Goal: Navigation & Orientation: Find specific page/section

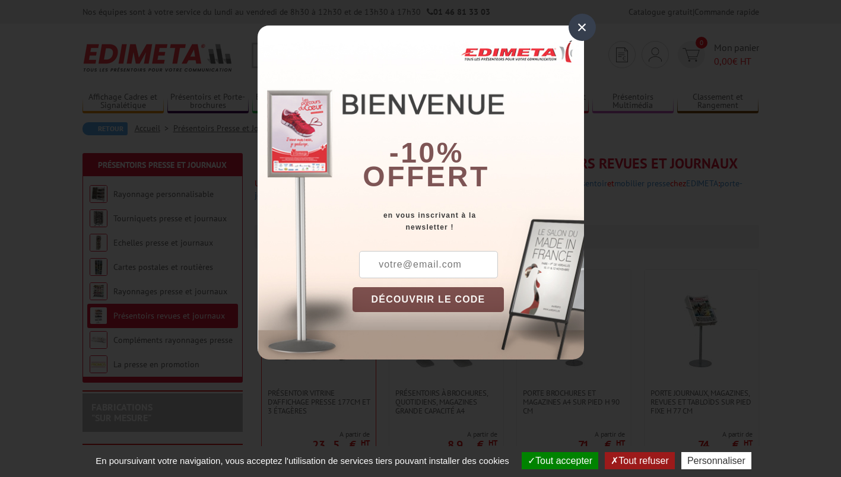
click at [583, 25] on div "×" at bounding box center [582, 27] width 27 height 27
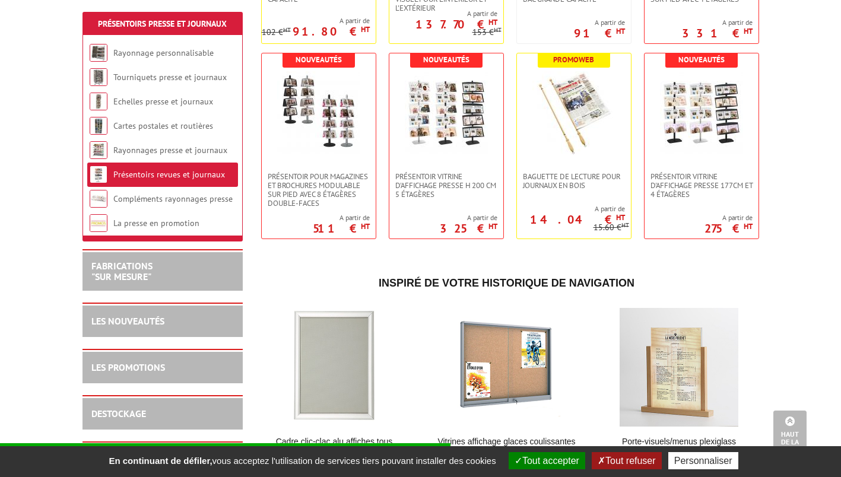
scroll to position [611, 0]
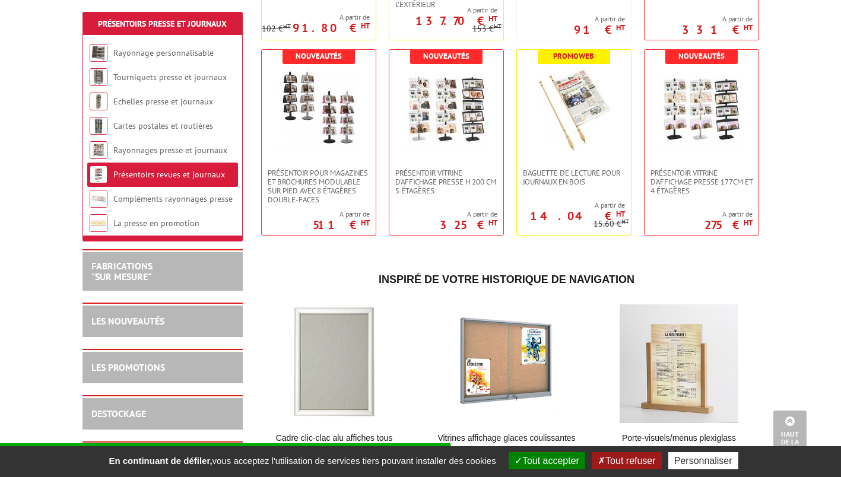
click at [204, 153] on link "Rayonnages presse et journaux" at bounding box center [170, 150] width 114 height 11
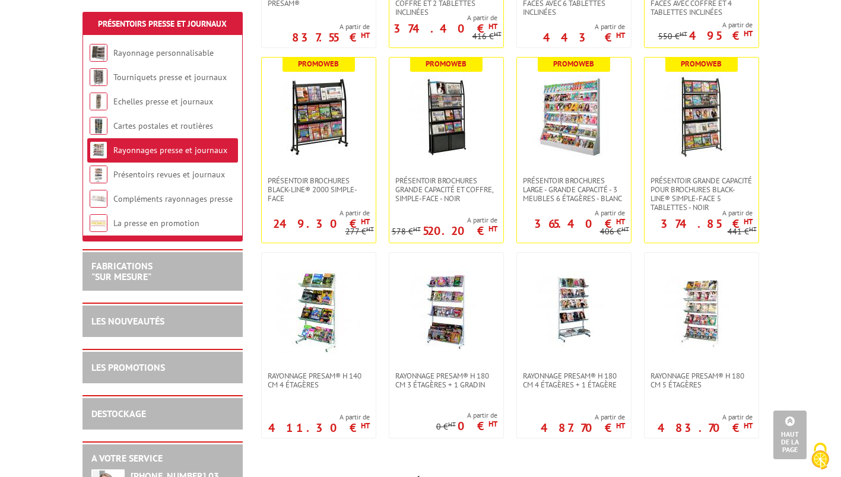
scroll to position [405, 0]
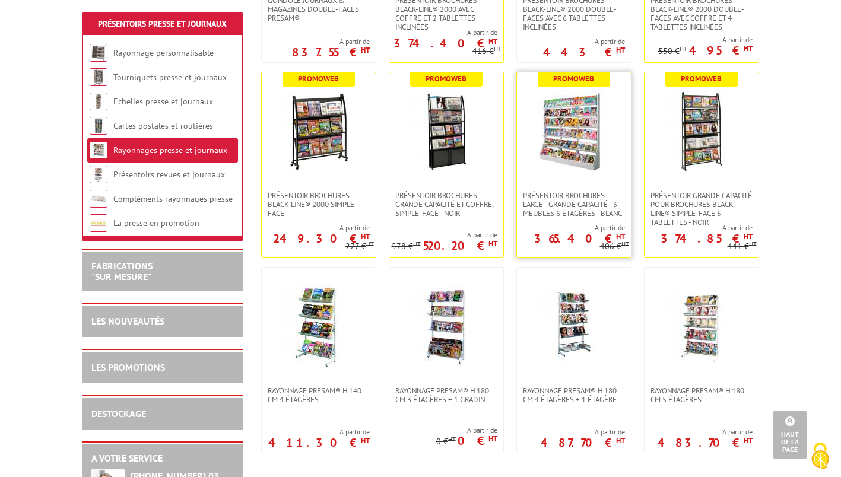
click at [585, 137] on img at bounding box center [574, 131] width 83 height 83
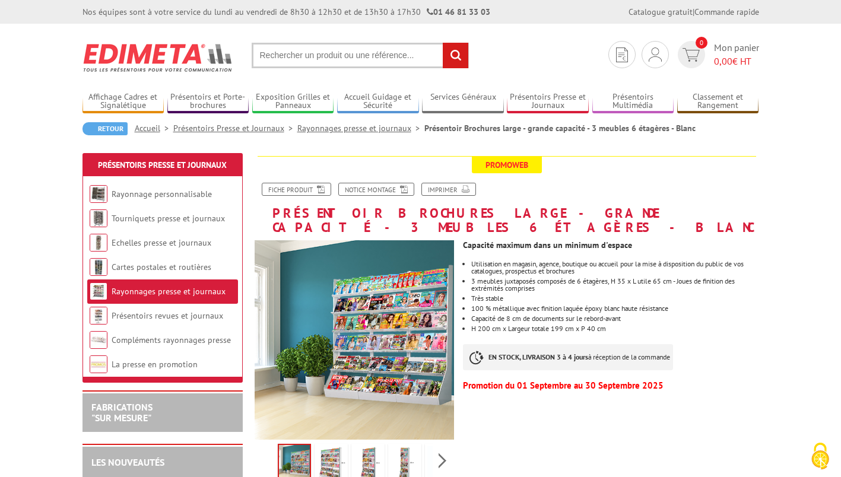
click at [218, 293] on link "Rayonnages presse et journaux" at bounding box center [169, 291] width 114 height 11
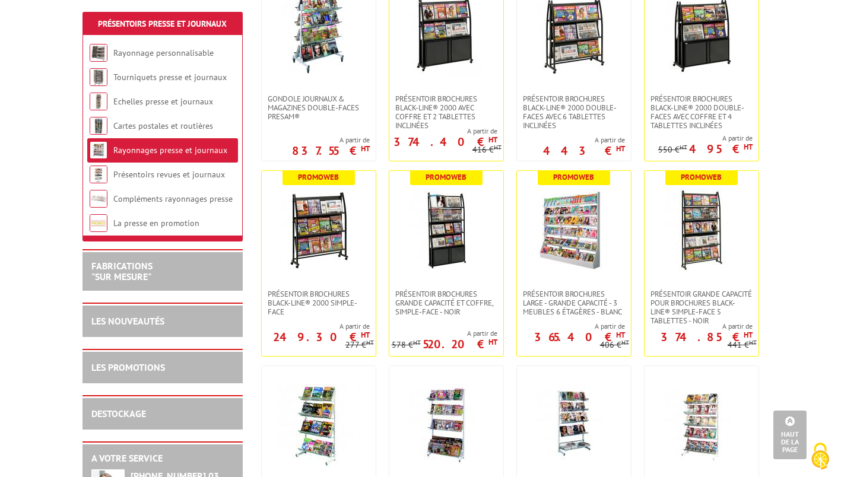
scroll to position [306, 0]
click at [201, 176] on link "Présentoirs revues et journaux" at bounding box center [169, 174] width 112 height 11
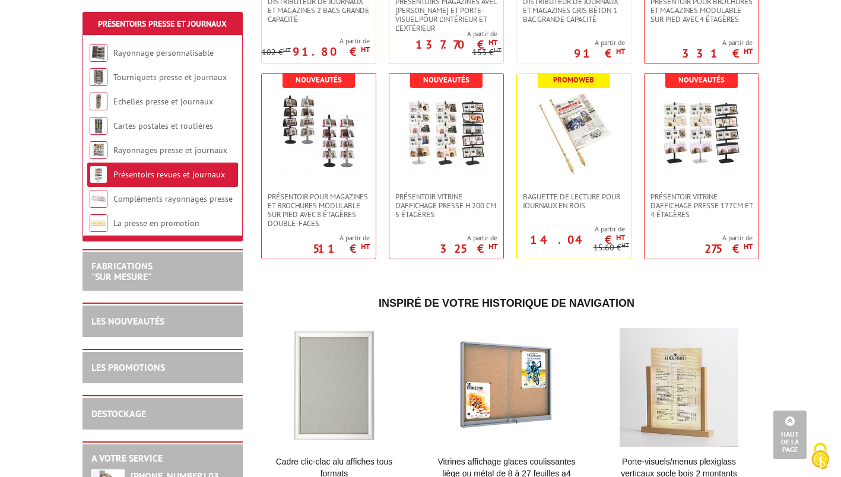
scroll to position [586, 0]
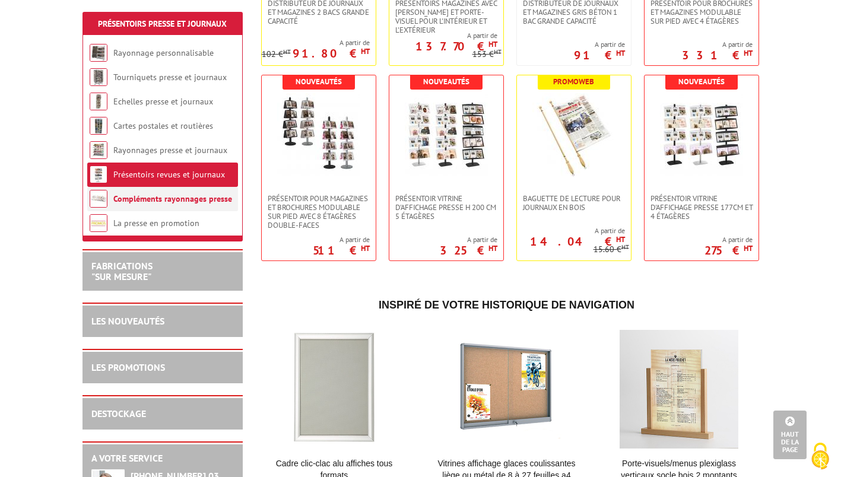
click at [198, 200] on link "Compléments rayonnages presse" at bounding box center [172, 199] width 119 height 11
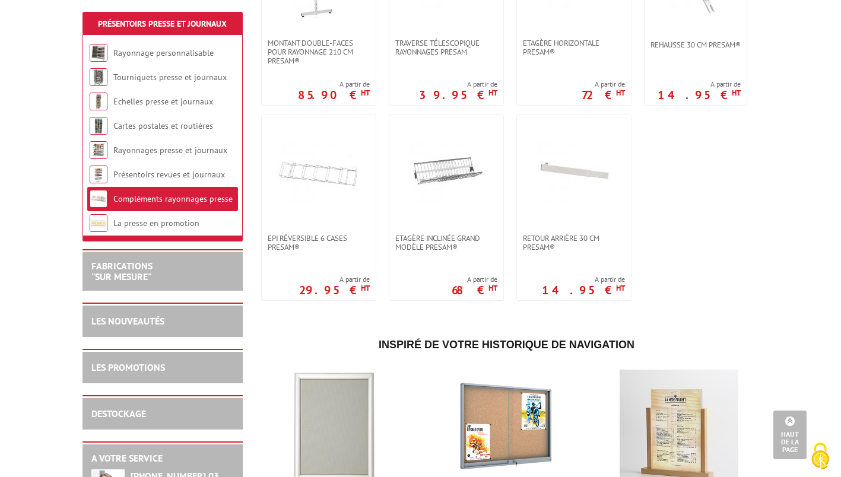
scroll to position [956, 0]
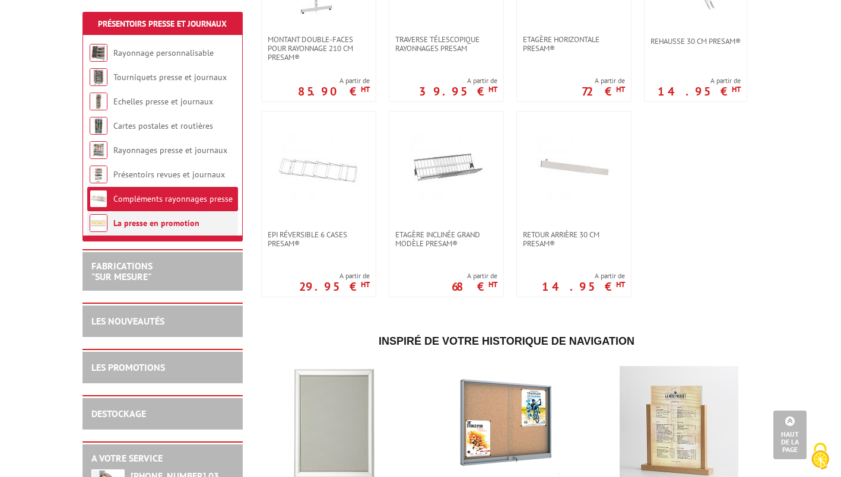
click at [187, 224] on link "La presse en promotion" at bounding box center [156, 223] width 86 height 11
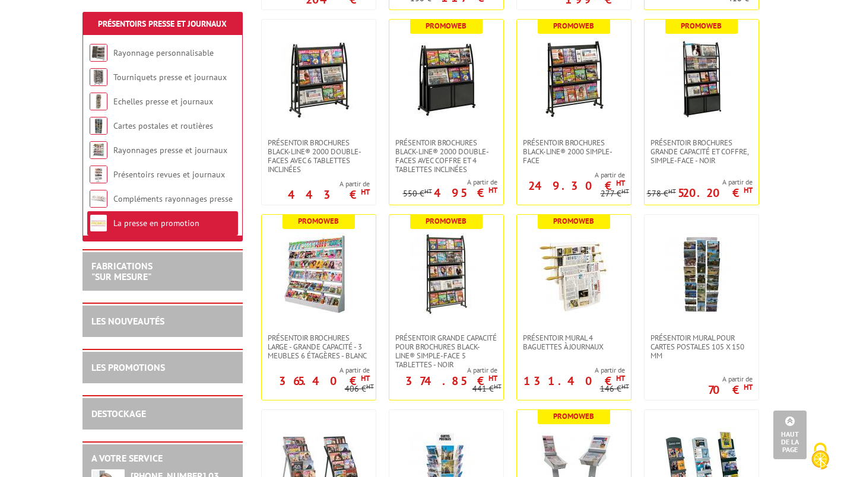
scroll to position [832, 0]
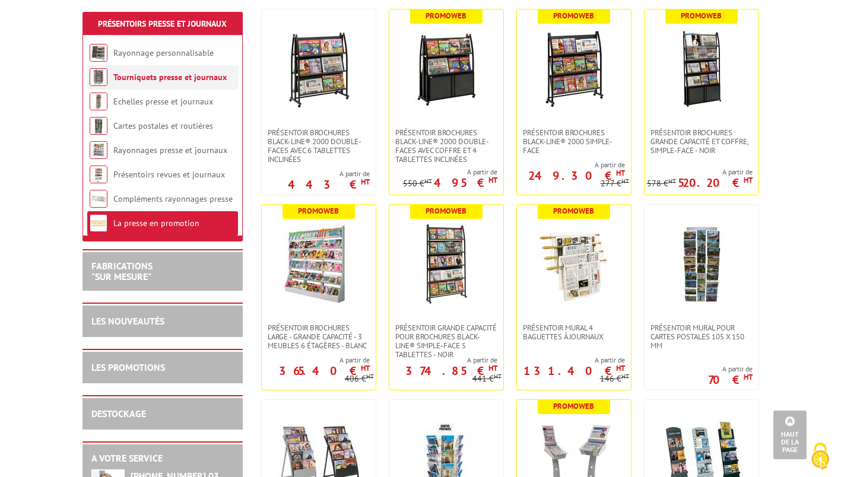
click at [213, 76] on link "Tourniquets presse et journaux" at bounding box center [169, 77] width 113 height 11
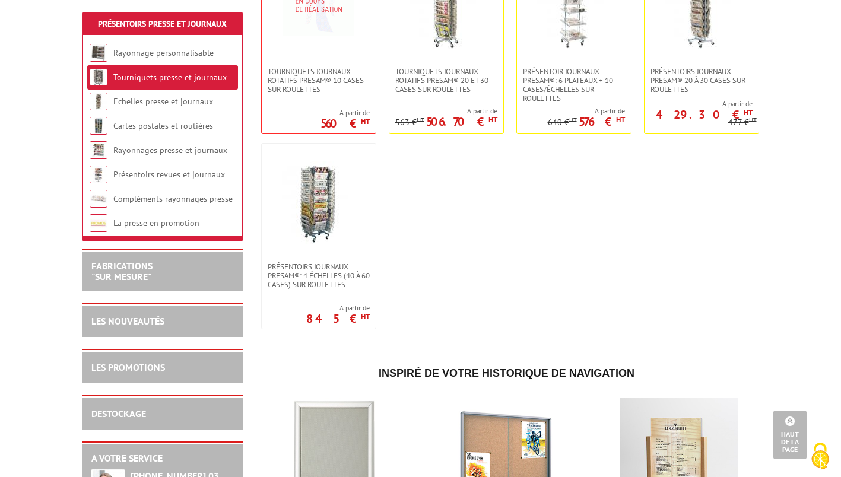
scroll to position [519, 0]
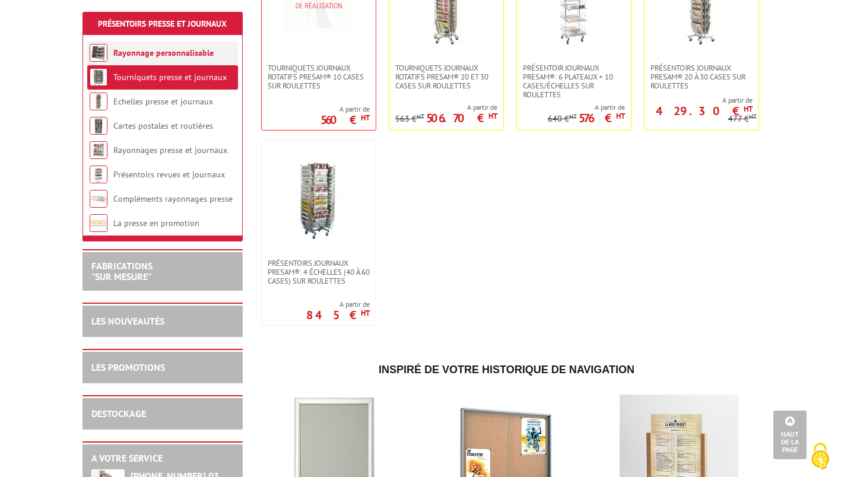
click at [207, 52] on link "Rayonnage personnalisable" at bounding box center [163, 53] width 100 height 11
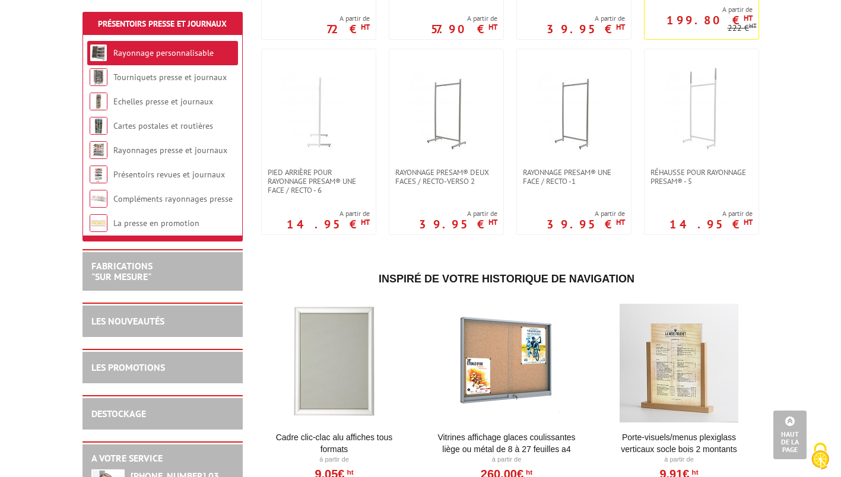
scroll to position [435, 0]
click at [214, 272] on h2 "FABRICATIONS "Sur Mesure"" at bounding box center [162, 271] width 143 height 21
click at [169, 274] on h2 "FABRICATIONS "Sur Mesure"" at bounding box center [162, 271] width 143 height 21
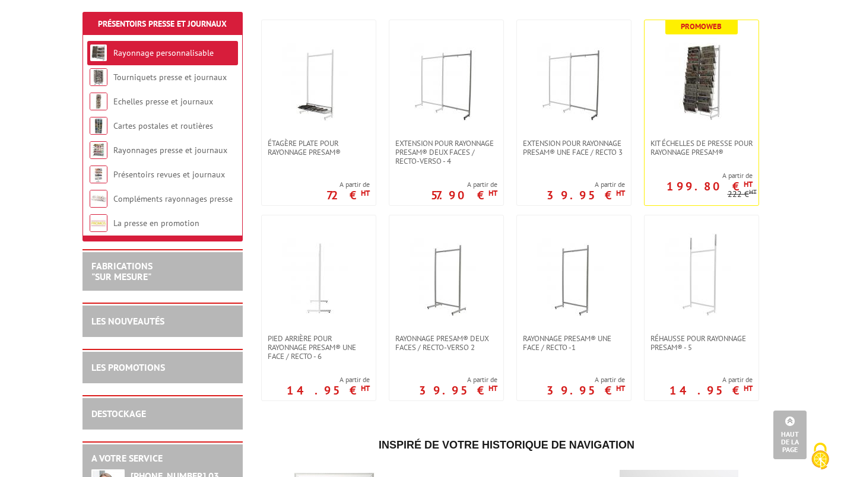
scroll to position [261, 0]
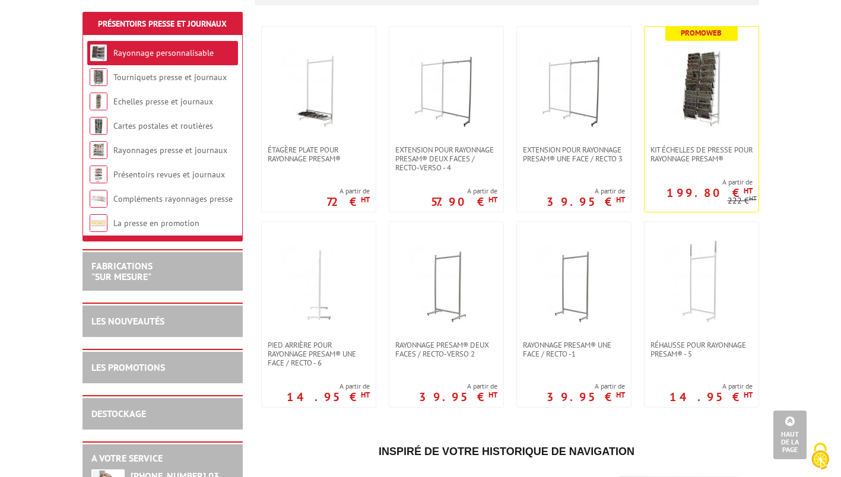
click at [193, 261] on section "FABRICATIONS "Sur Mesure"" at bounding box center [163, 271] width 160 height 40
click at [143, 274] on link "FABRICATIONS "Sur Mesure"" at bounding box center [121, 271] width 61 height 23
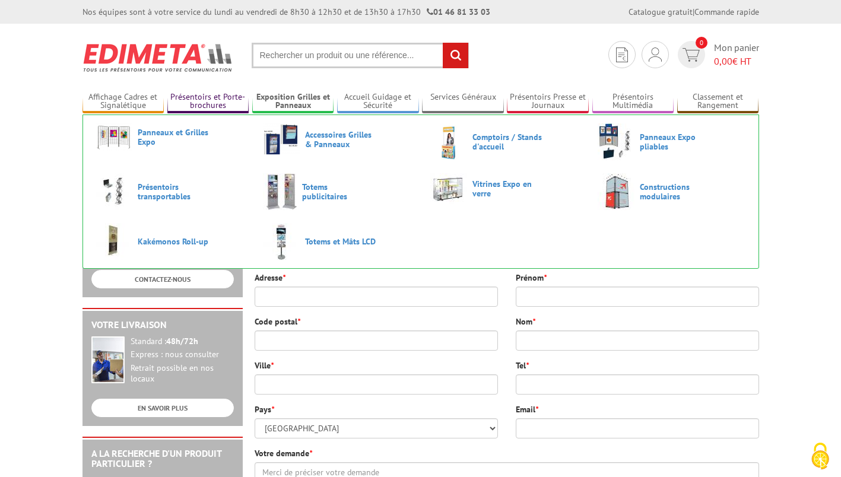
click at [211, 96] on link "Présentoirs et Porte-brochures" at bounding box center [208, 102] width 82 height 20
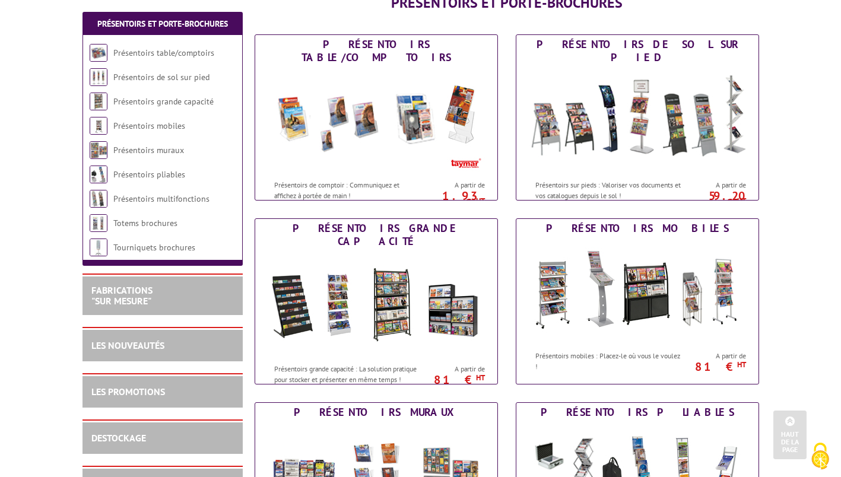
scroll to position [160, 0]
